Goal: Information Seeking & Learning: Check status

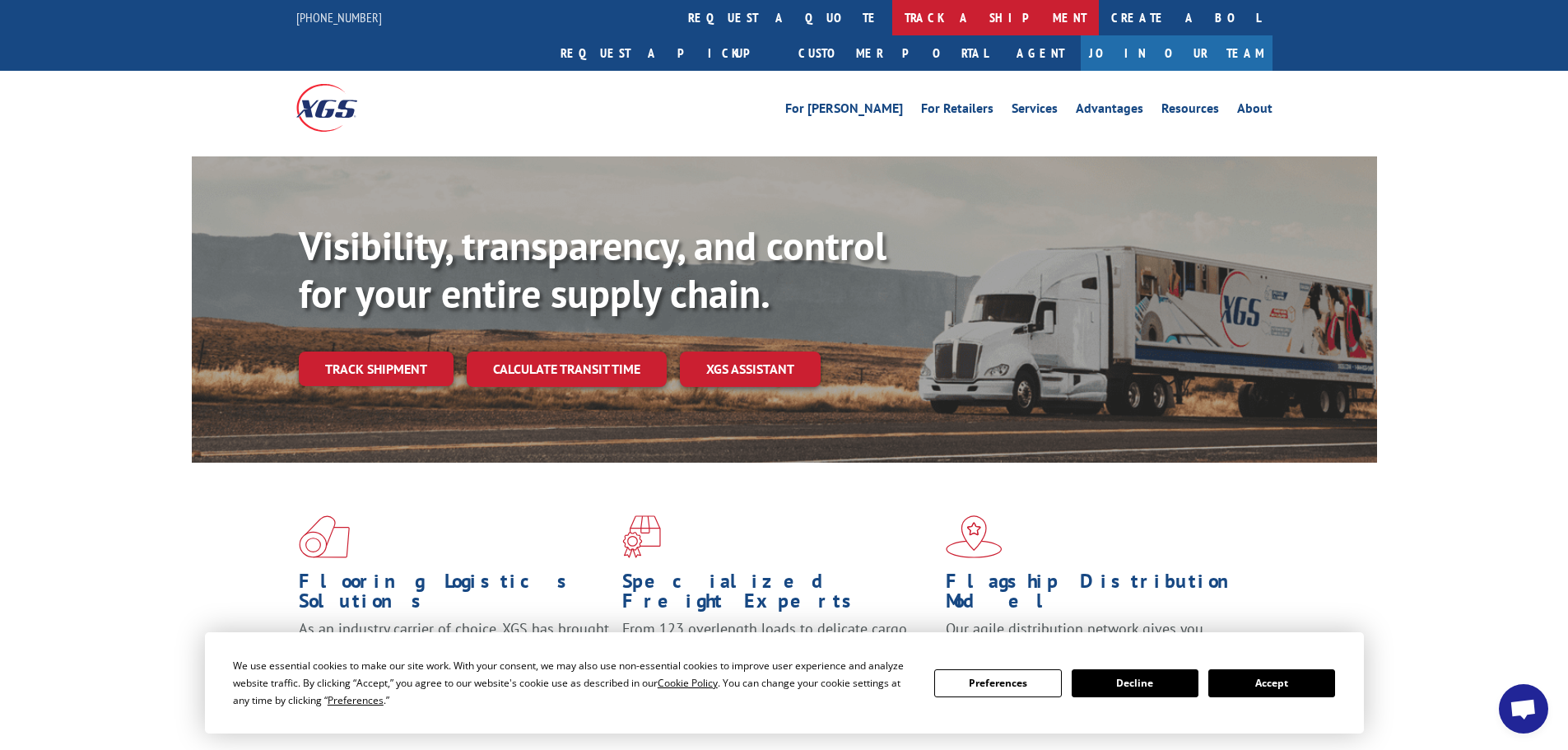
click at [893, 18] on link "track a shipment" at bounding box center [996, 17] width 206 height 36
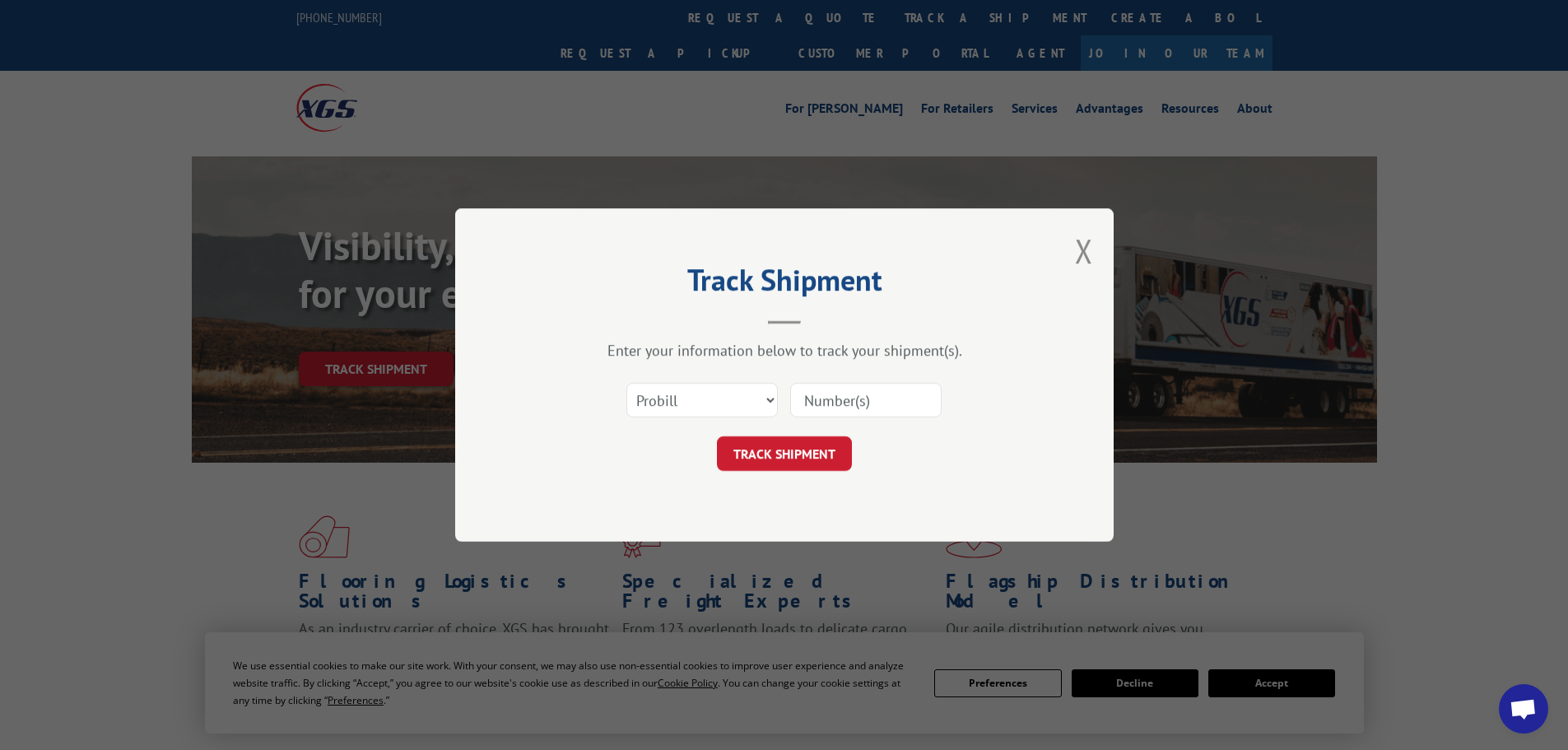
click at [854, 390] on input at bounding box center [866, 401] width 151 height 35
paste input "16779788"
type input "16779788"
click at [796, 458] on button "TRACK SHIPMENT" at bounding box center [784, 454] width 135 height 35
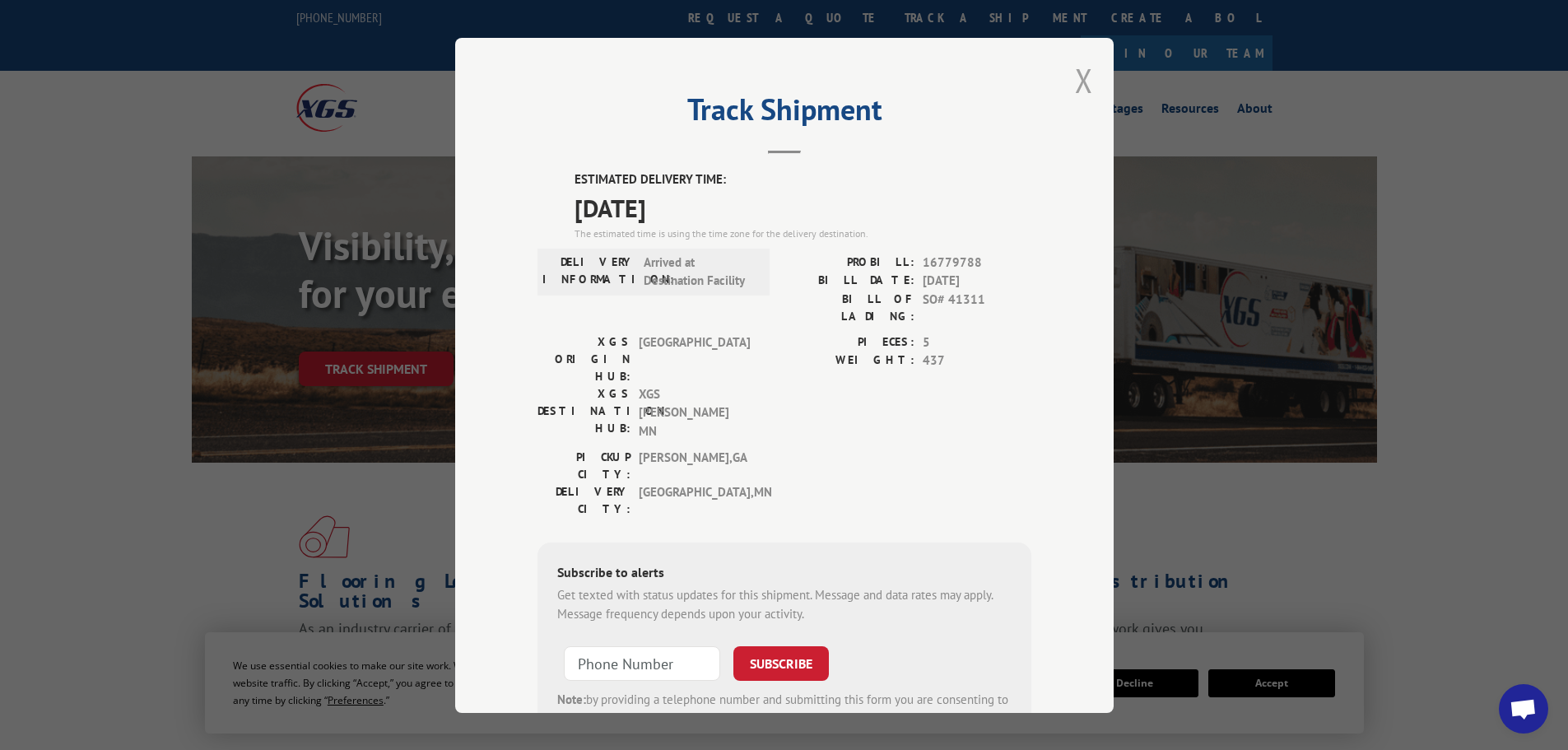
click at [1075, 81] on button "Close modal" at bounding box center [1084, 80] width 18 height 43
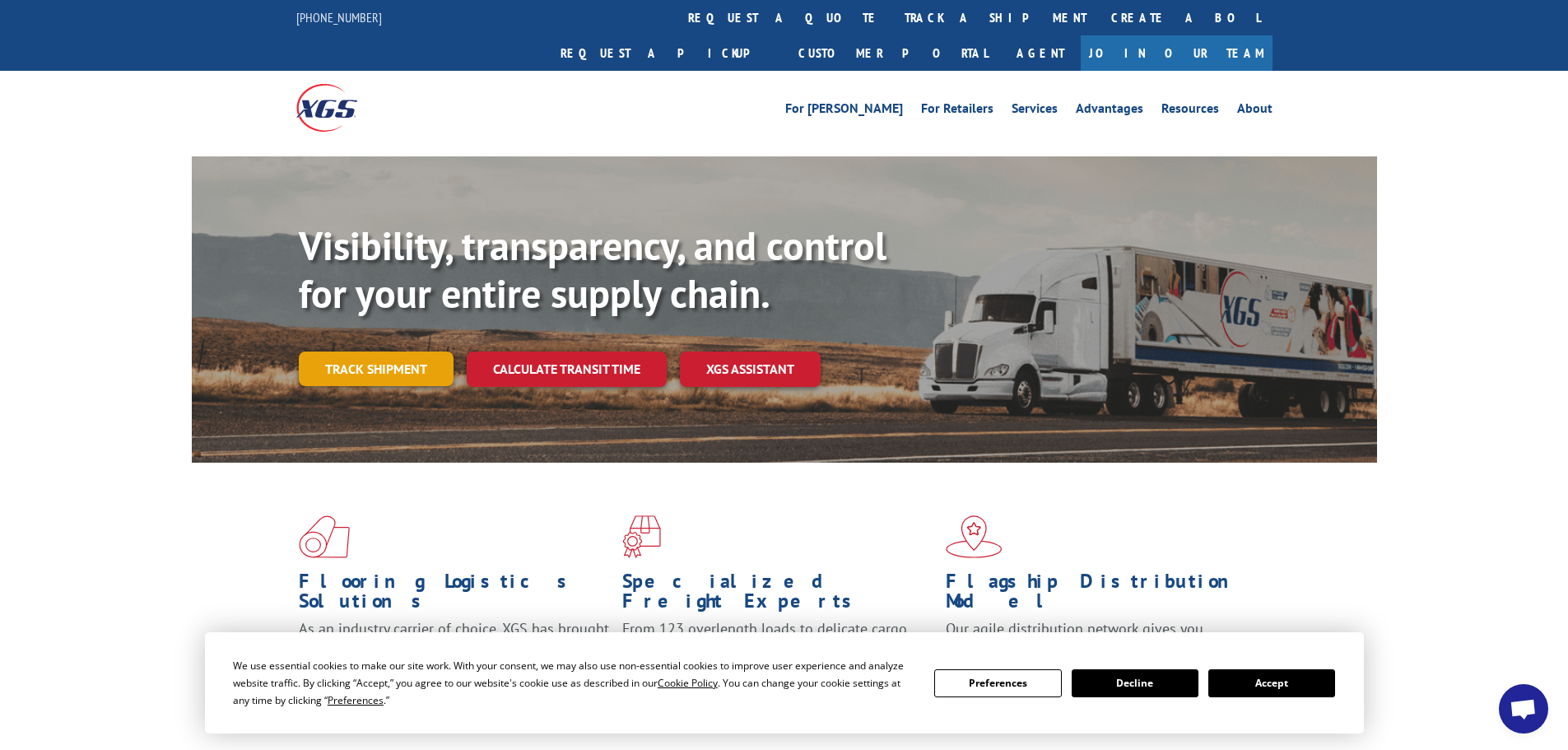
click at [390, 351] on link "Track shipment" at bounding box center [376, 369] width 154 height 35
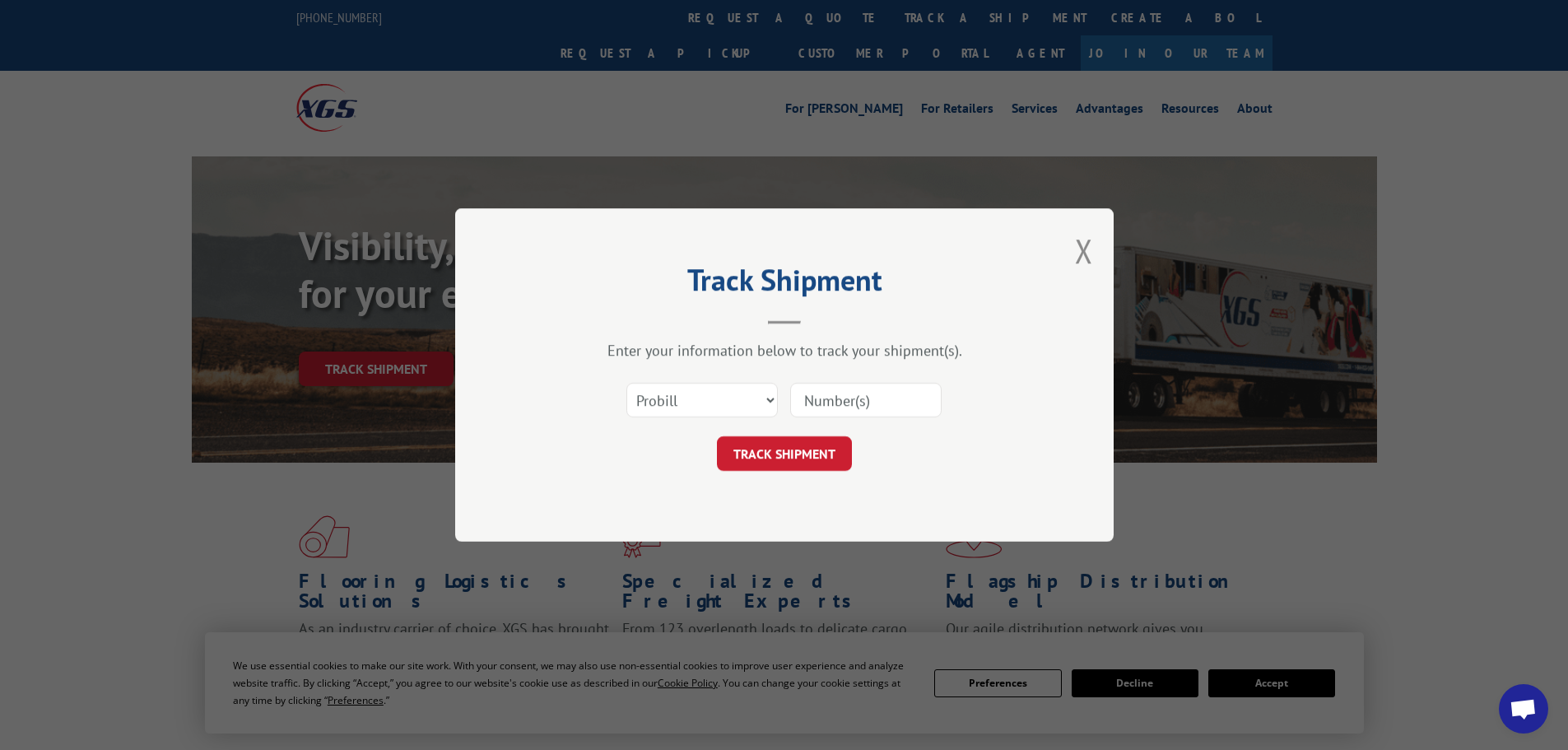
click at [843, 402] on input at bounding box center [866, 401] width 151 height 35
paste input "17410783"
type input "17410783"
click at [760, 464] on button "TRACK SHIPMENT" at bounding box center [784, 454] width 135 height 35
